Goal: Task Accomplishment & Management: Use online tool/utility

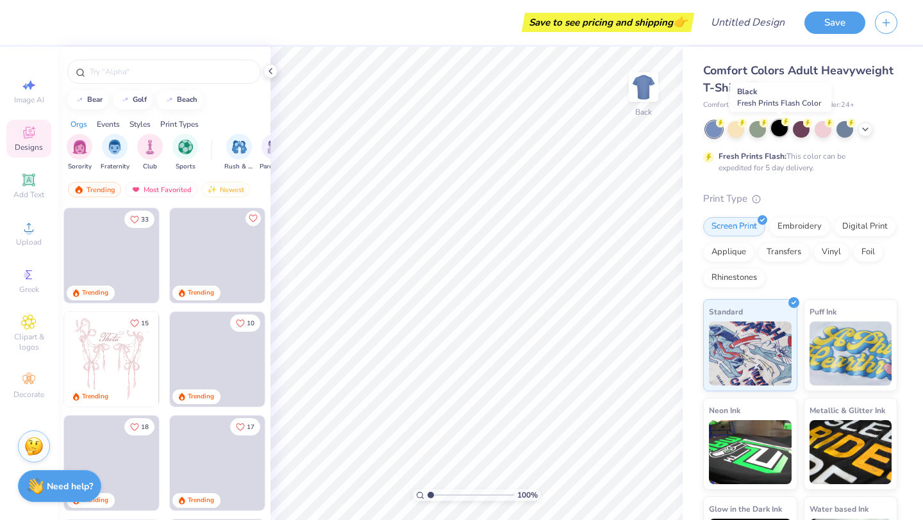
click at [778, 129] on div at bounding box center [779, 128] width 17 height 17
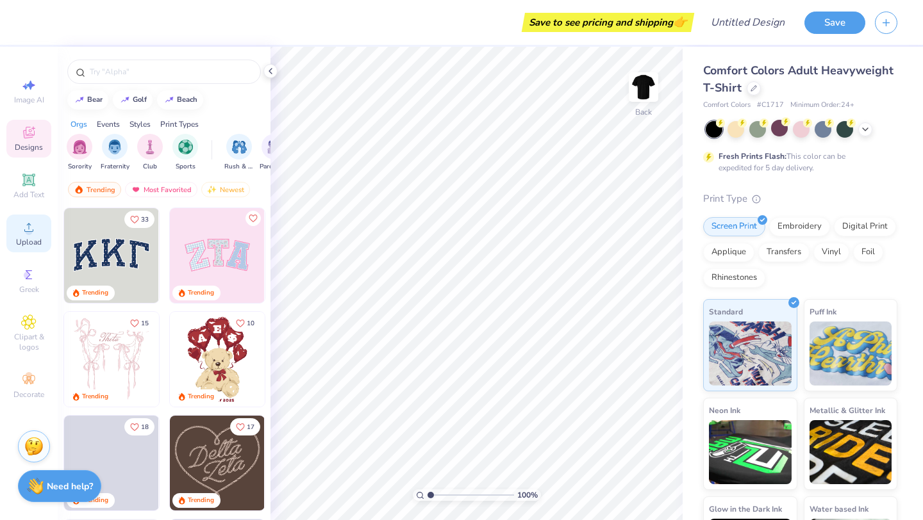
click at [14, 238] on div "Upload" at bounding box center [28, 234] width 45 height 38
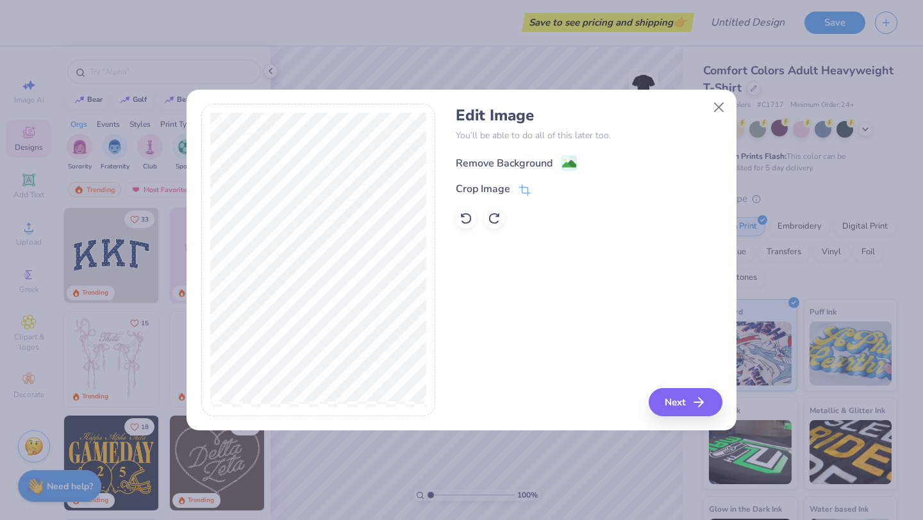
click at [563, 165] on image at bounding box center [569, 164] width 14 height 14
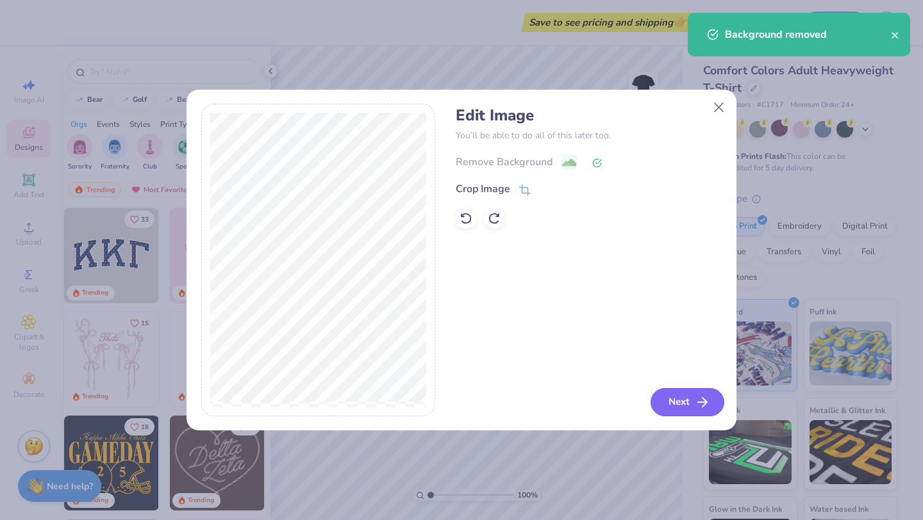
click at [670, 390] on button "Next" at bounding box center [688, 402] width 74 height 28
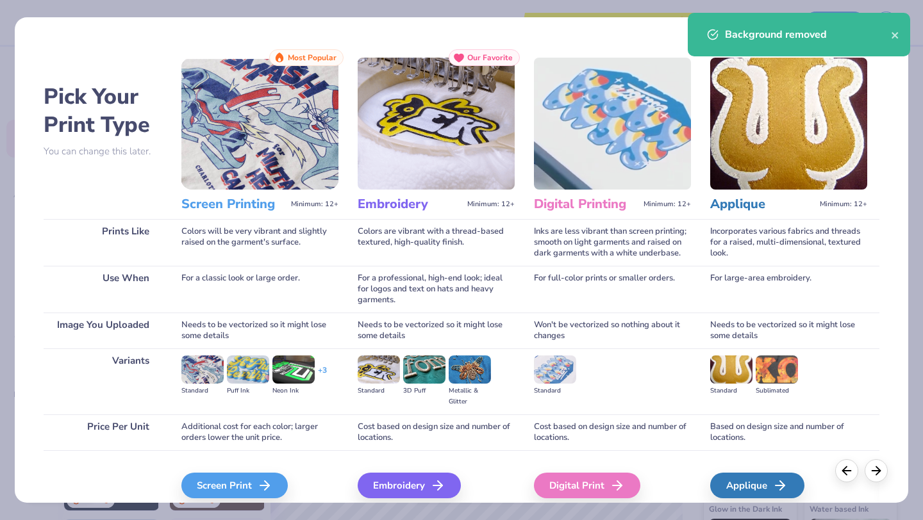
scroll to position [54, 0]
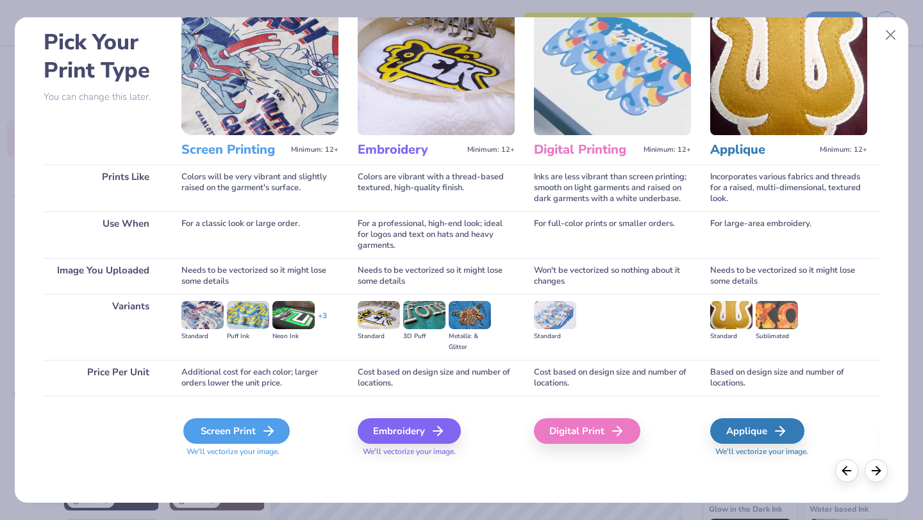
click at [242, 429] on div "Screen Print" at bounding box center [236, 432] width 106 height 26
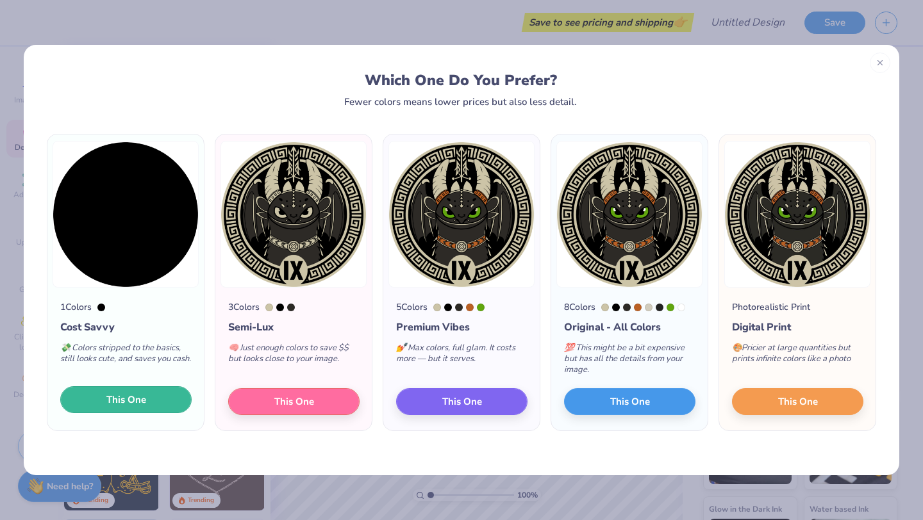
click at [89, 394] on button "This One" at bounding box center [125, 399] width 131 height 27
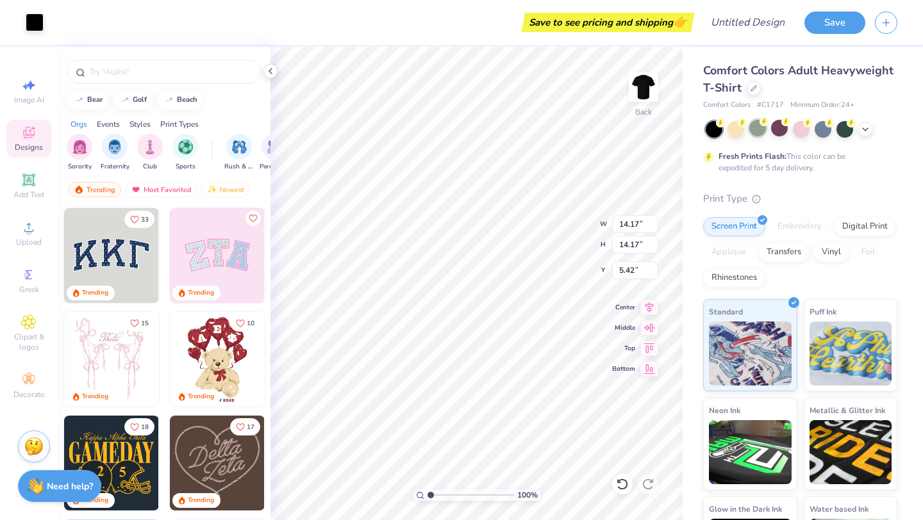
click at [760, 128] on div at bounding box center [757, 128] width 17 height 17
click at [870, 229] on div "Digital Print" at bounding box center [865, 224] width 62 height 19
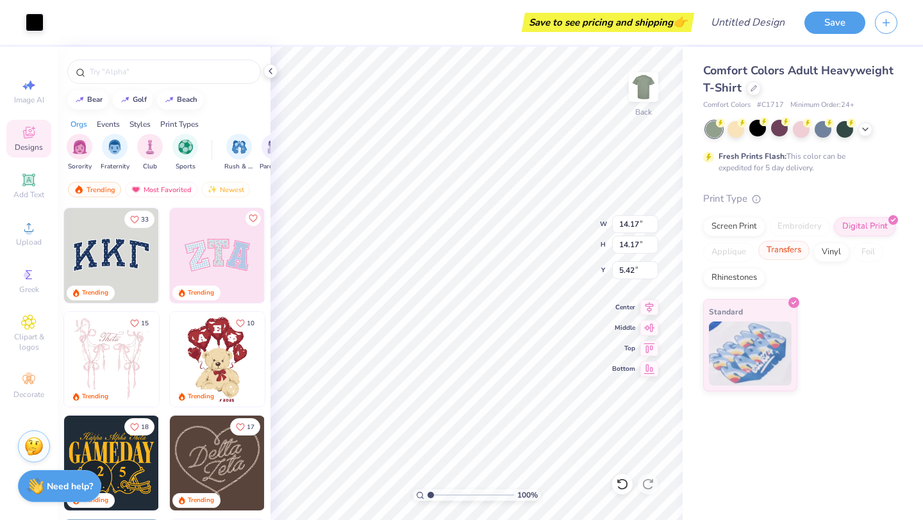
click at [770, 253] on div "Transfers" at bounding box center [783, 250] width 51 height 19
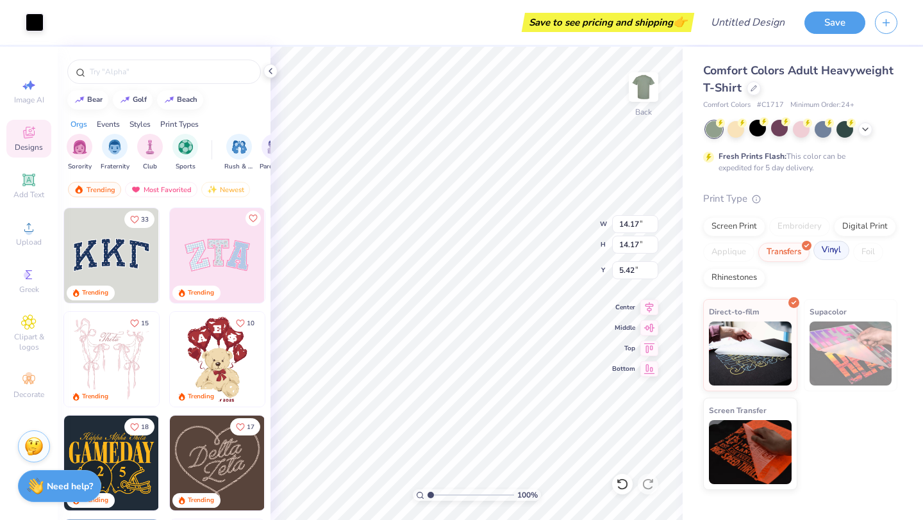
click at [835, 253] on div "Vinyl" at bounding box center [831, 250] width 36 height 19
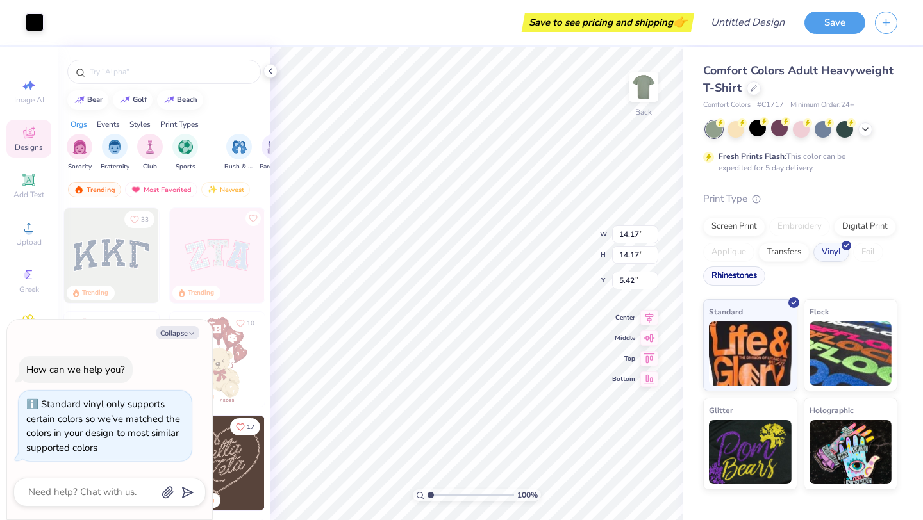
click at [733, 279] on div "Rhinestones" at bounding box center [734, 276] width 62 height 19
type textarea "x"
